Goal: Task Accomplishment & Management: Manage account settings

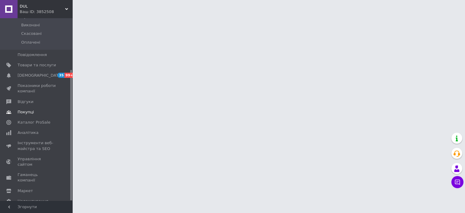
scroll to position [72, 0]
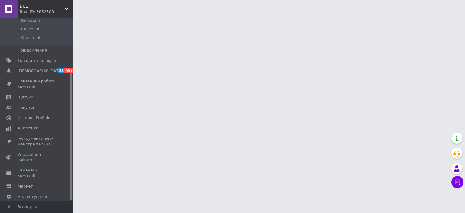
click at [20, 204] on span "[PERSON_NAME] та рахунки Prom топ" at bounding box center [37, 212] width 38 height 17
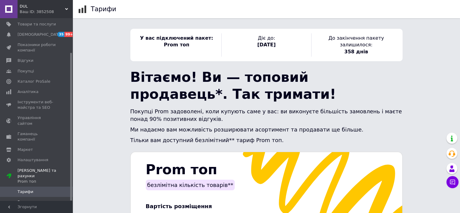
click at [23, 199] on span "Рахунки" at bounding box center [26, 201] width 17 height 5
